Goal: Ask a question

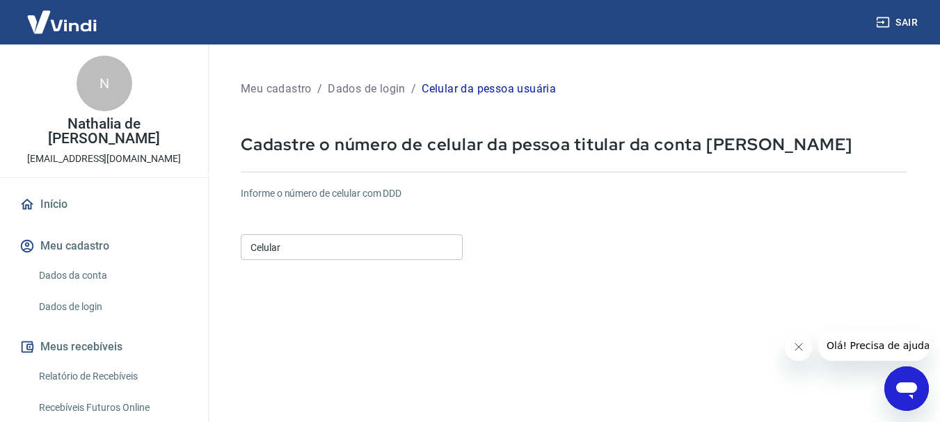
click at [378, 243] on input "Celular" at bounding box center [352, 247] width 222 height 26
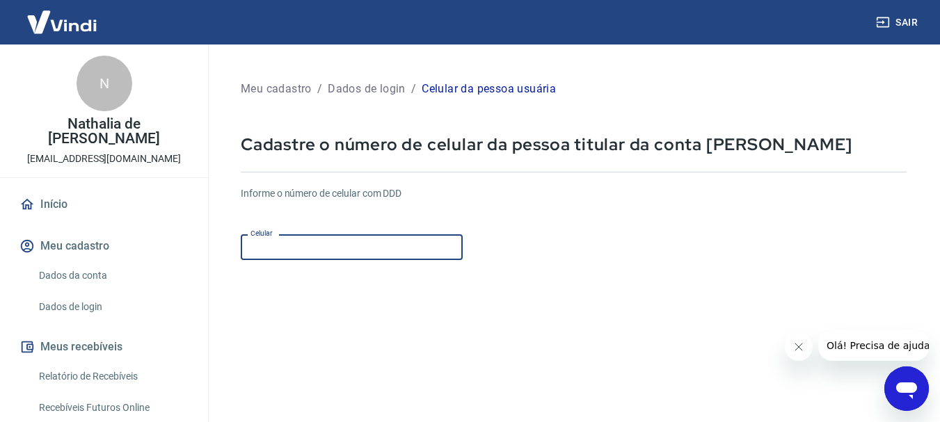
type input "[PHONE_NUMBER]"
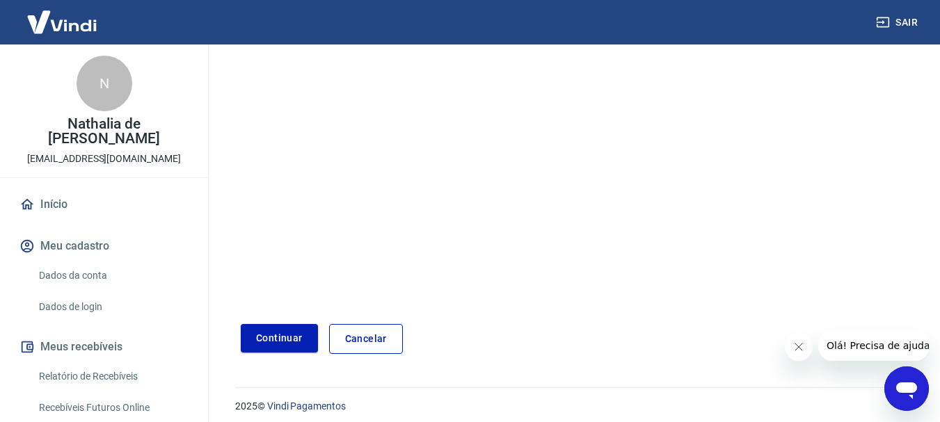
scroll to position [236, 0]
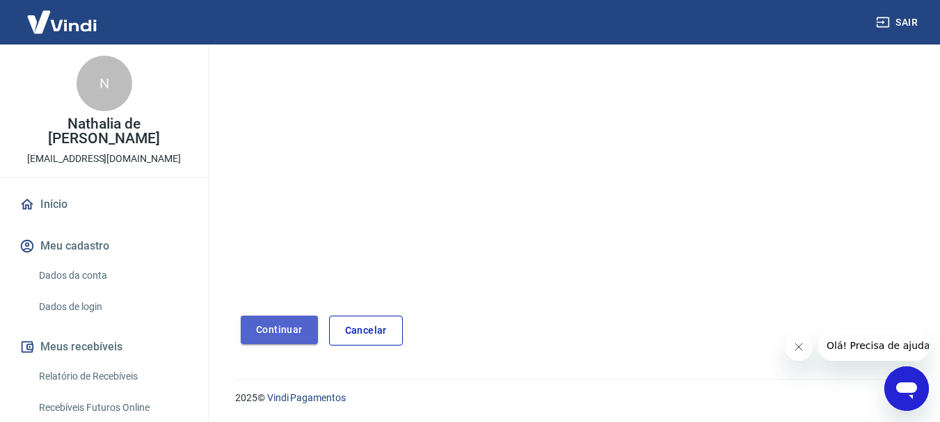
click at [286, 330] on button "Continuar" at bounding box center [279, 330] width 77 height 29
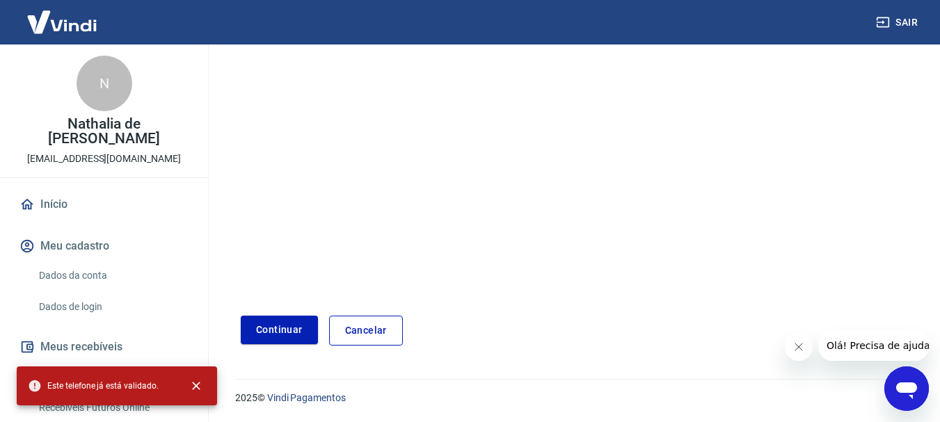
click at [906, 380] on icon "Abrir janela de mensagens" at bounding box center [906, 388] width 25 height 25
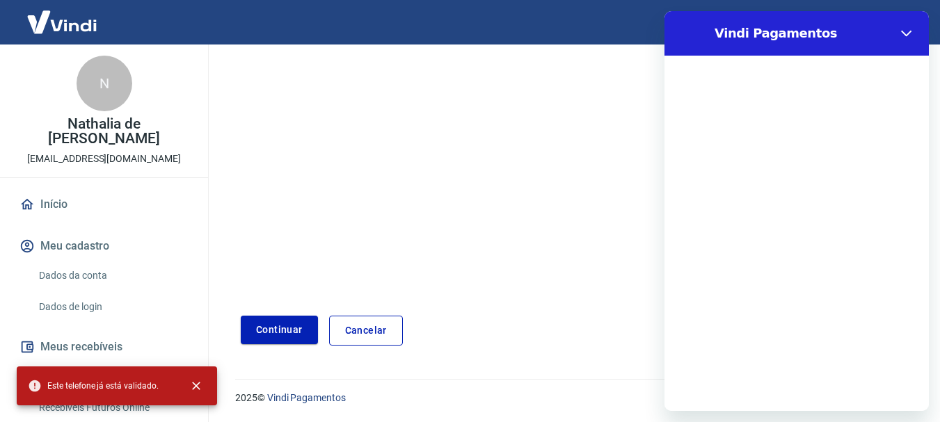
scroll to position [0, 0]
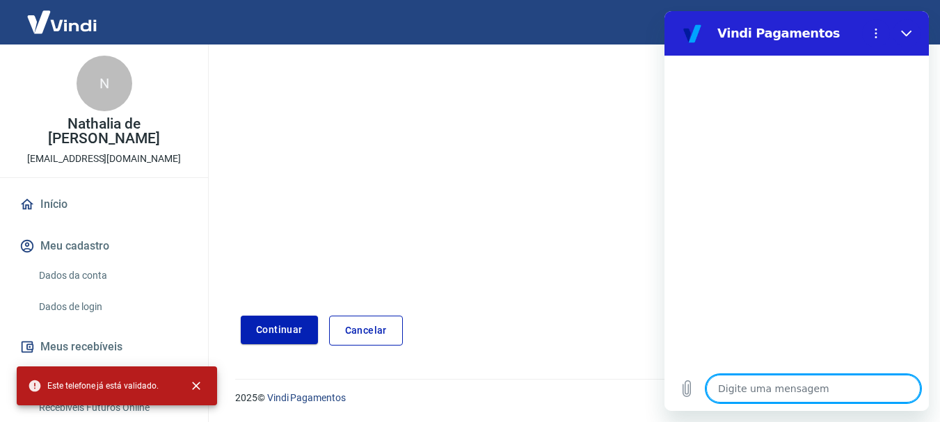
type textarea "P"
type textarea "x"
type textarea "PA"
type textarea "x"
type textarea "PAG"
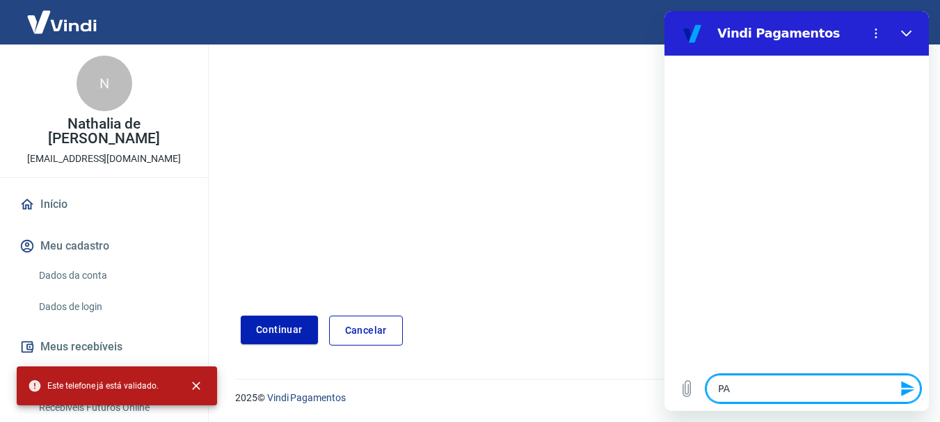
type textarea "x"
type textarea "PAGA"
type textarea "x"
type textarea "PAGAM"
type textarea "x"
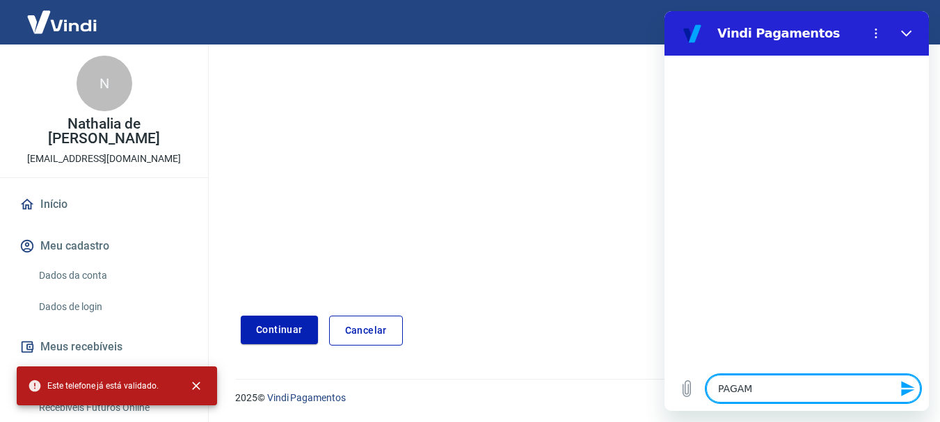
type textarea "PAGAME"
type textarea "x"
type textarea "PAGAMEN"
type textarea "x"
type textarea "PAGAMENT"
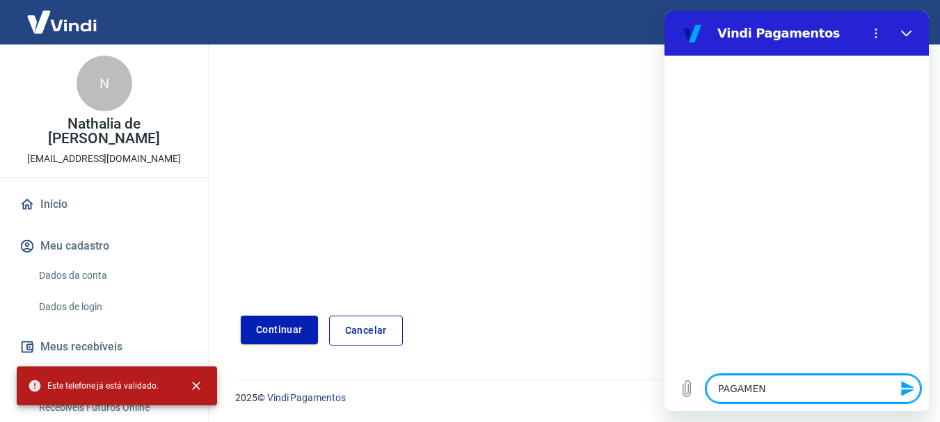
type textarea "x"
type textarea "PAGAMENTO"
type textarea "x"
type textarea "PAGAMENTO"
type textarea "x"
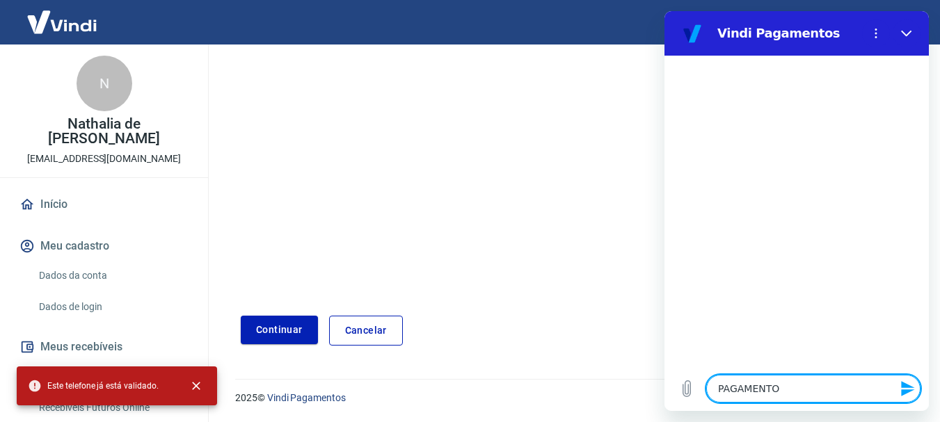
type textarea "PAGAMENTO D"
type textarea "x"
type textarea "PAGAMENTO DE"
type textarea "x"
type textarea "PAGAMENTO DE"
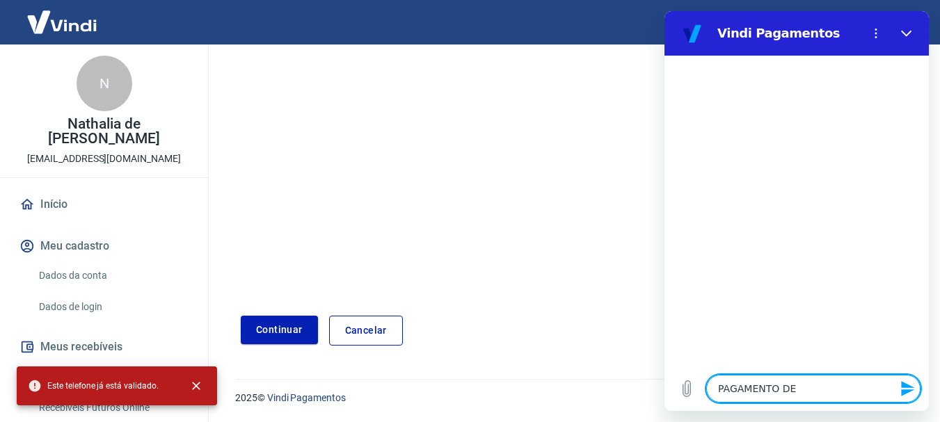
type textarea "x"
type textarea "PAGAMENTO DE E"
type textarea "x"
type textarea "PAGAMENTO DE ET"
type textarea "x"
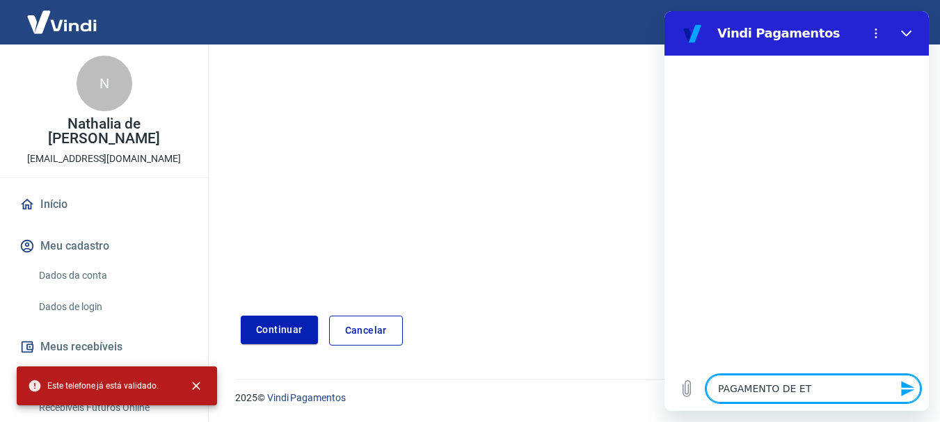
type textarea "PAGAMENTO DE ETI"
type textarea "x"
type textarea "PAGAMENTO DE ETIQ"
type textarea "x"
type textarea "PAGAMENTO DE ETIQU"
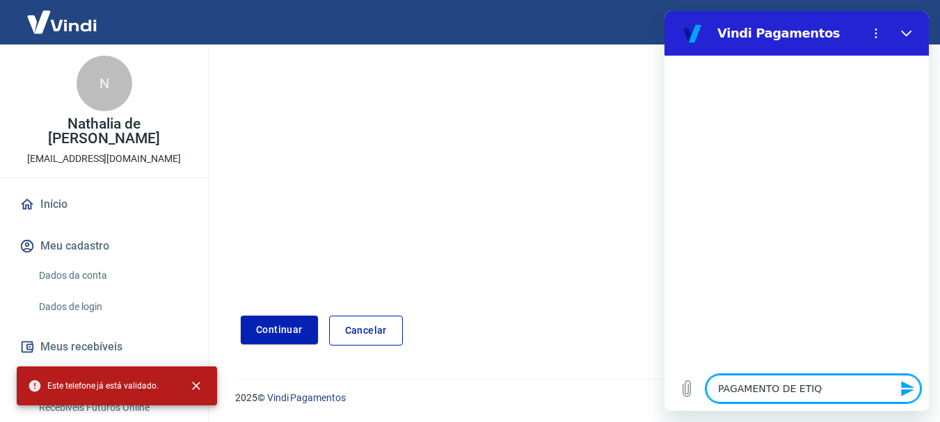
type textarea "x"
type textarea "PAGAMENTO DE ETIQUE"
type textarea "x"
type textarea "PAGAMENTO DE ETIQUET"
type textarea "x"
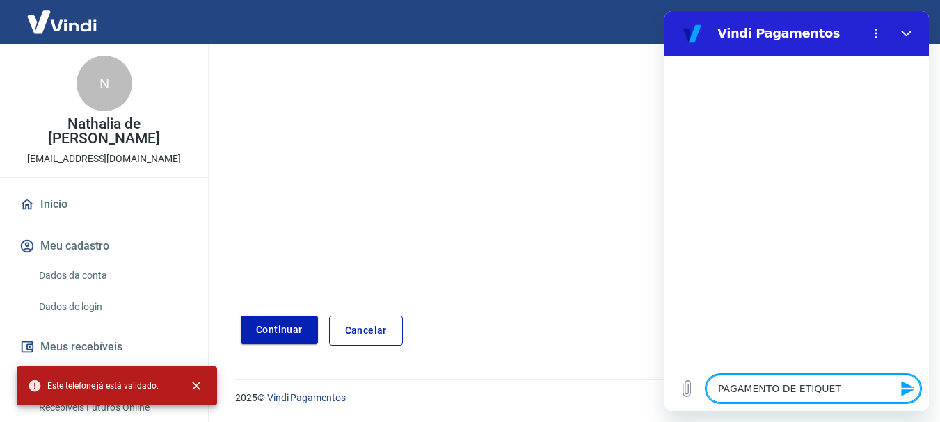
type textarea "PAGAMENTO DE ETIQUETA"
type textarea "x"
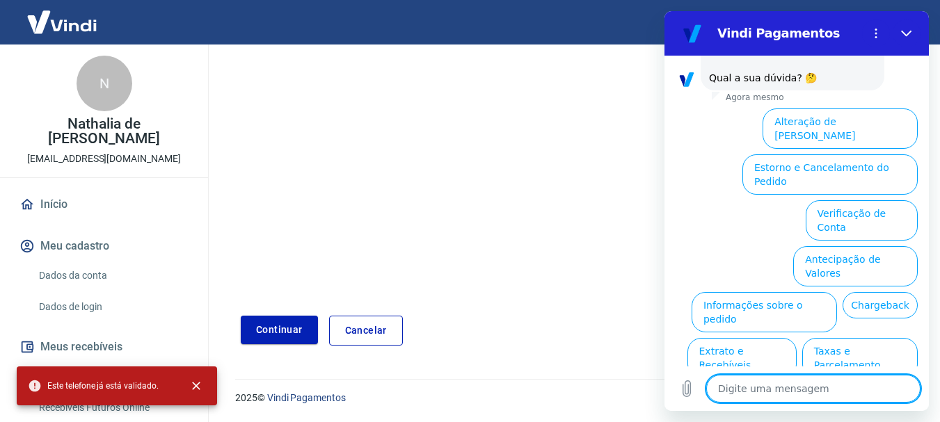
scroll to position [120, 0]
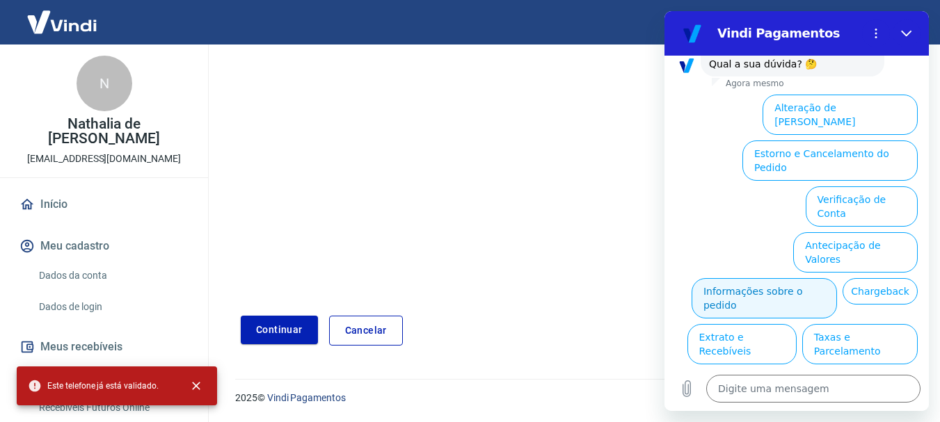
click at [837, 278] on button "Informações sobre o pedido" at bounding box center [763, 298] width 145 height 40
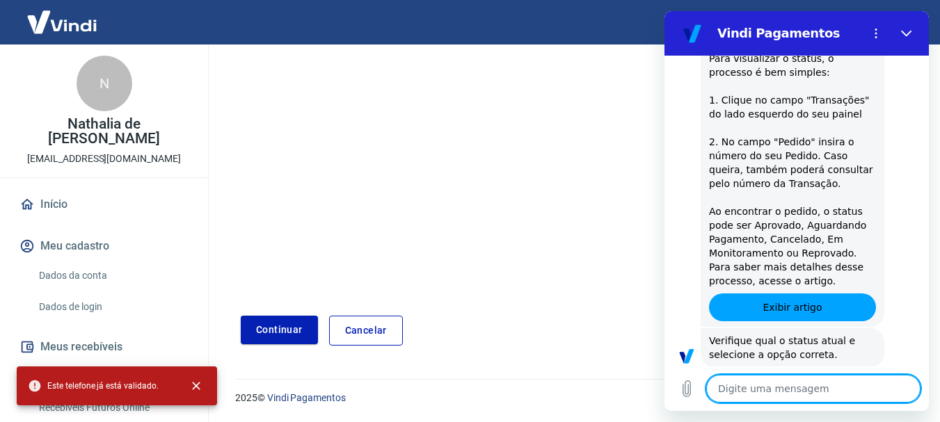
scroll to position [359, 0]
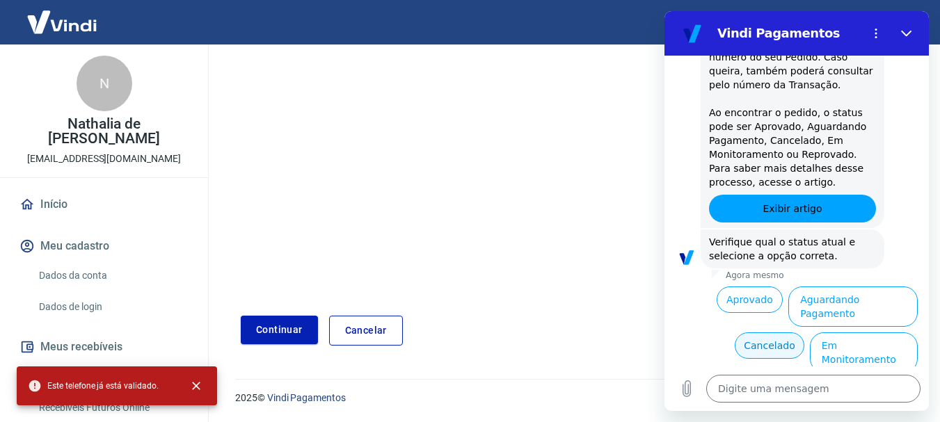
click at [763, 332] on button "Cancelado" at bounding box center [768, 345] width 69 height 26
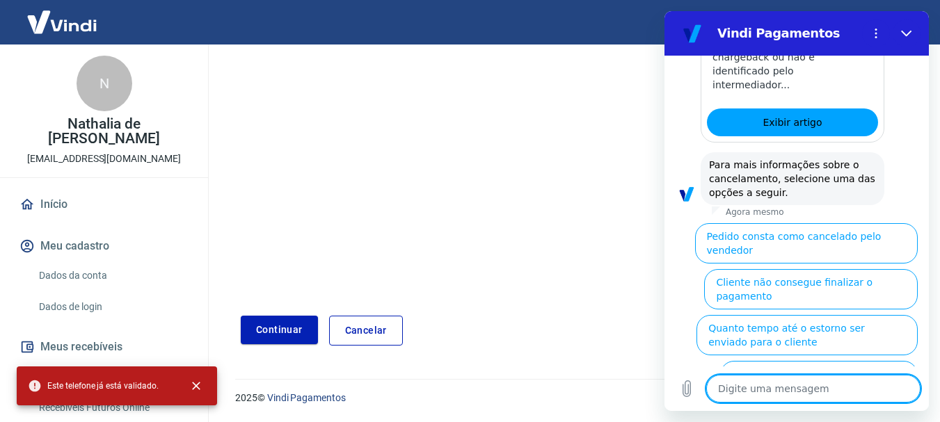
scroll to position [997, 0]
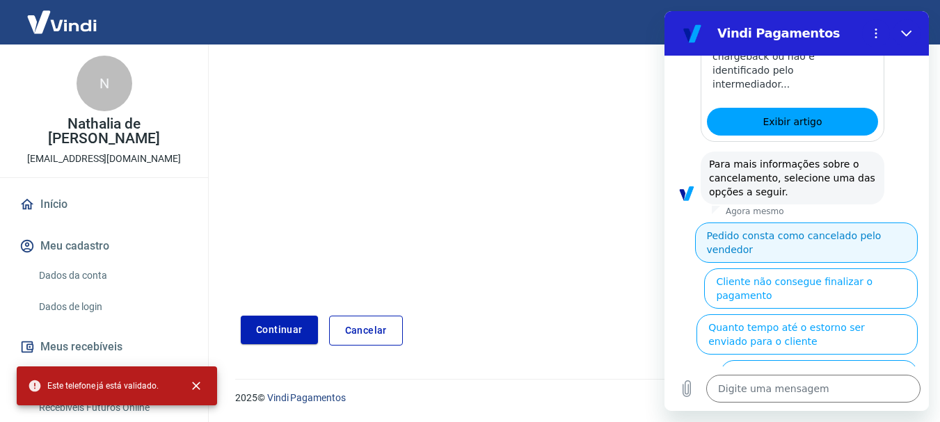
click at [870, 223] on button "Pedido consta como cancelado pelo vendedor" at bounding box center [806, 243] width 223 height 40
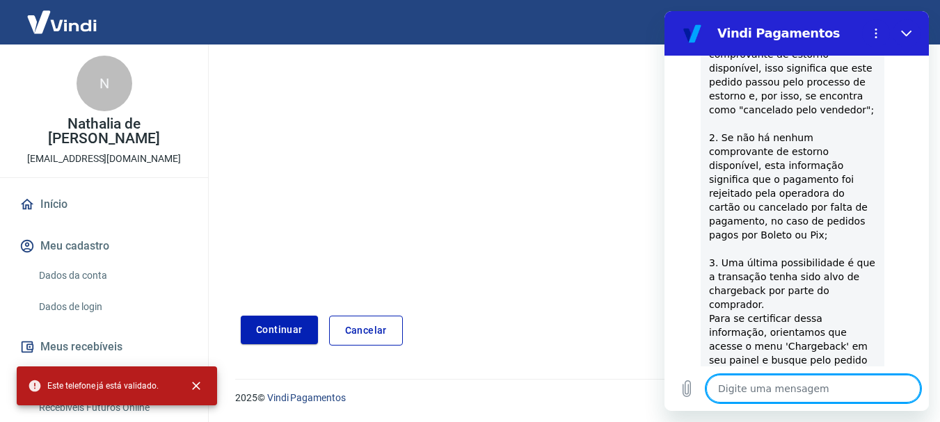
scroll to position [1352, 0]
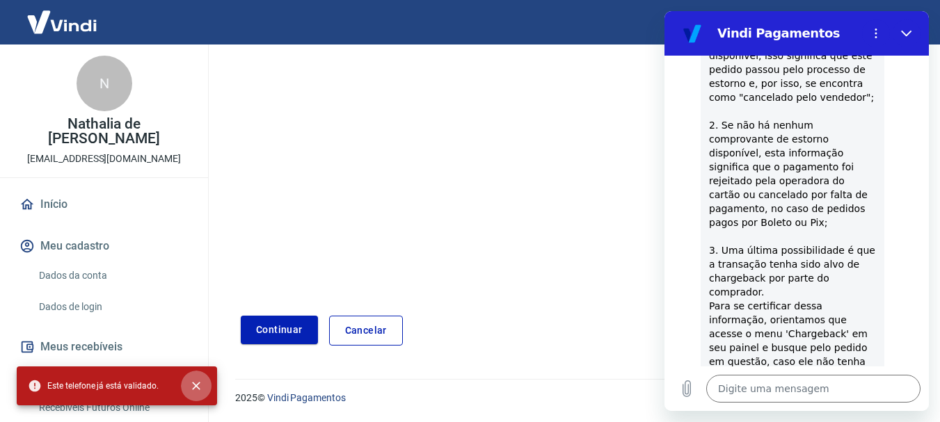
click at [198, 383] on icon "close" at bounding box center [196, 386] width 14 height 14
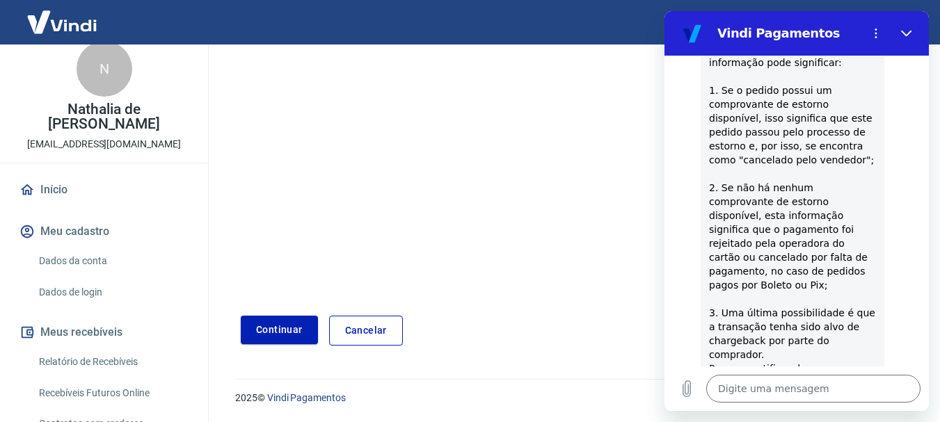
scroll to position [0, 0]
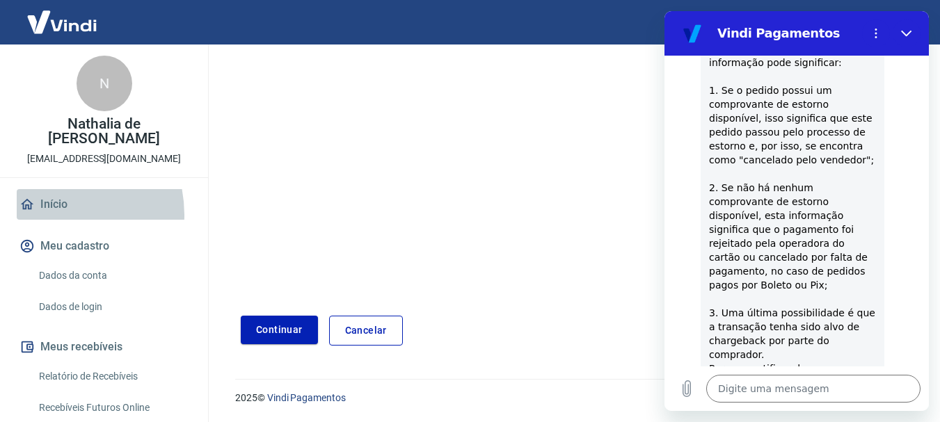
click at [48, 215] on link "Início" at bounding box center [104, 204] width 175 height 31
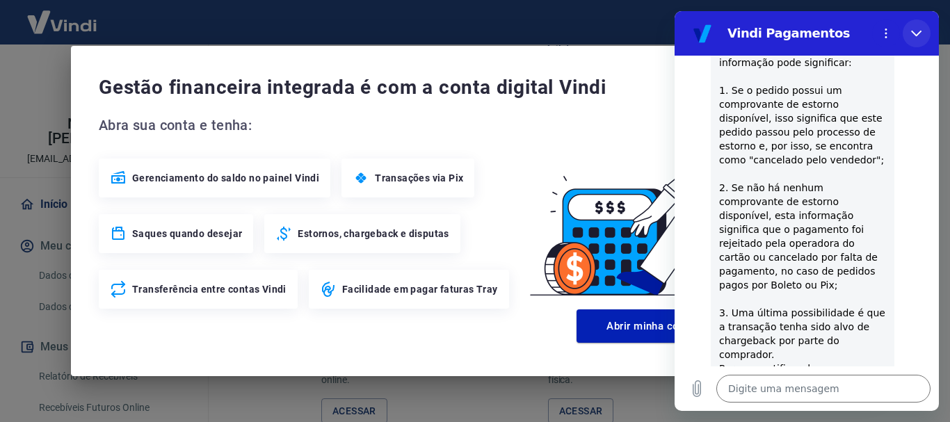
click at [917, 33] on icon "Fechar" at bounding box center [916, 33] width 11 height 11
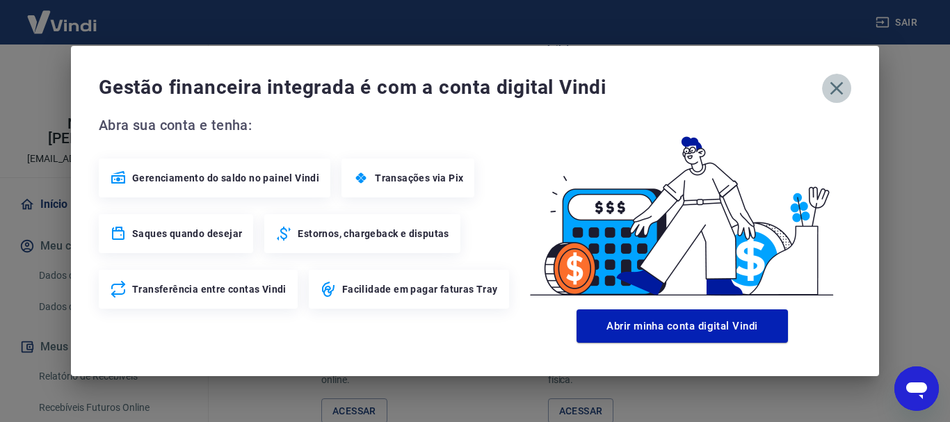
click at [836, 93] on icon "button" at bounding box center [837, 88] width 22 height 22
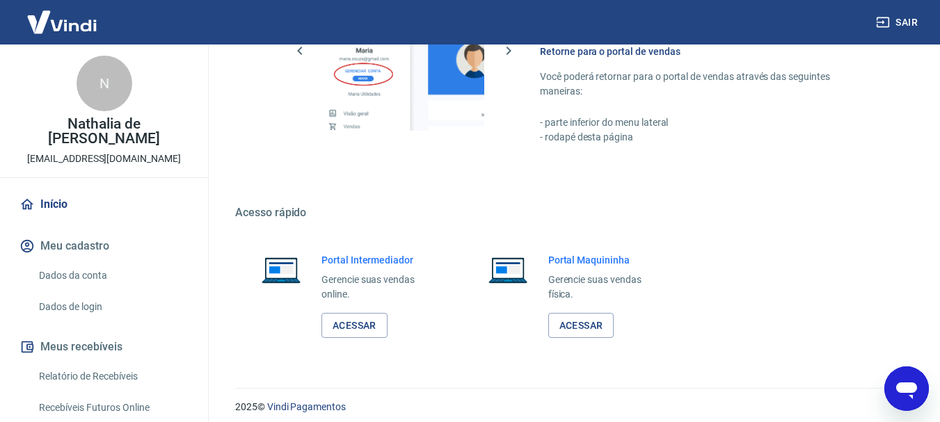
scroll to position [856, 0]
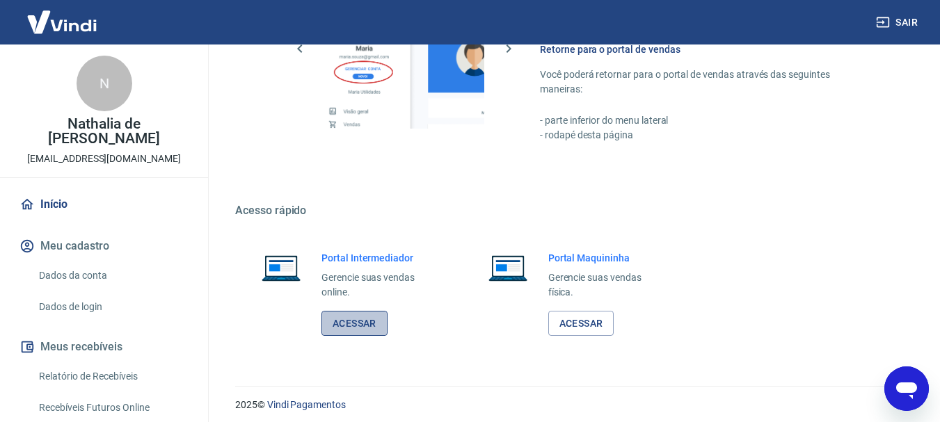
click at [366, 324] on link "Acessar" at bounding box center [354, 324] width 66 height 26
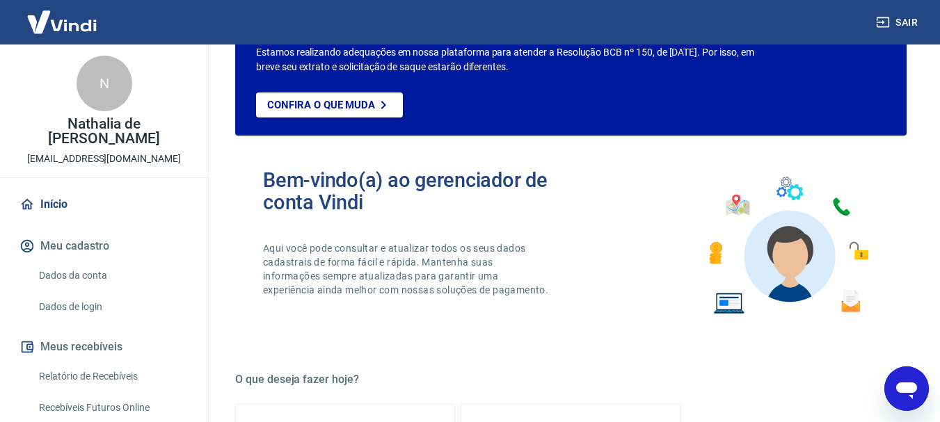
scroll to position [70, 0]
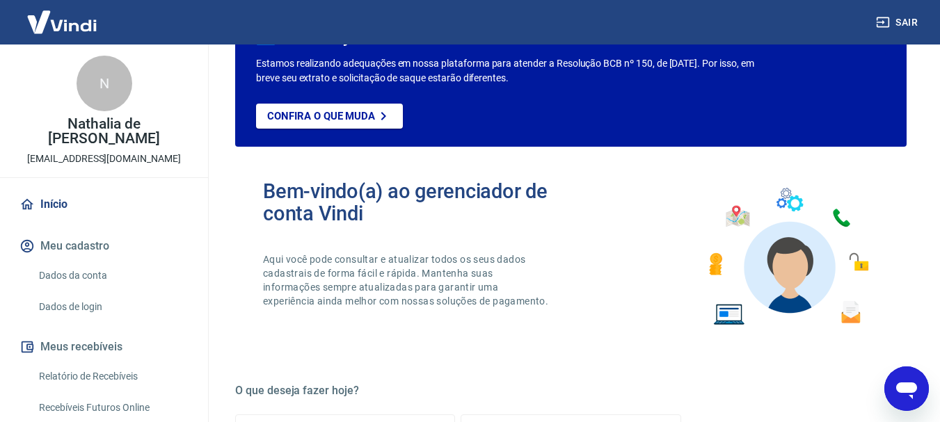
type textarea "x"
